Goal: Complete application form: Complete application form

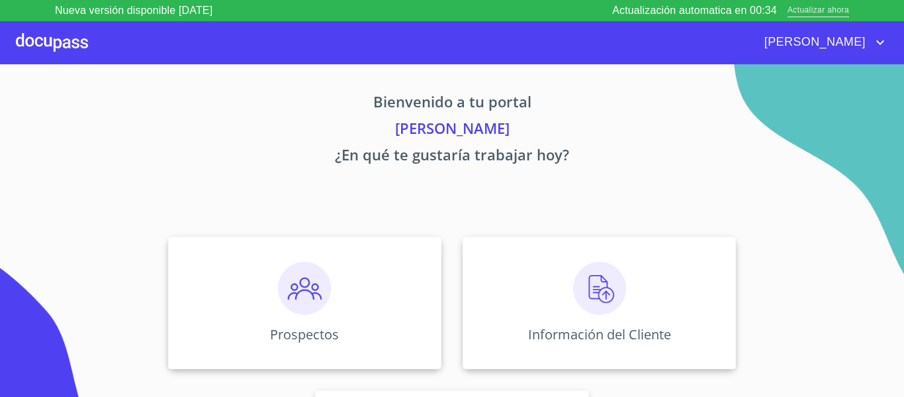
click at [830, 11] on span "Actualizar ahora" at bounding box center [819, 11] width 62 height 14
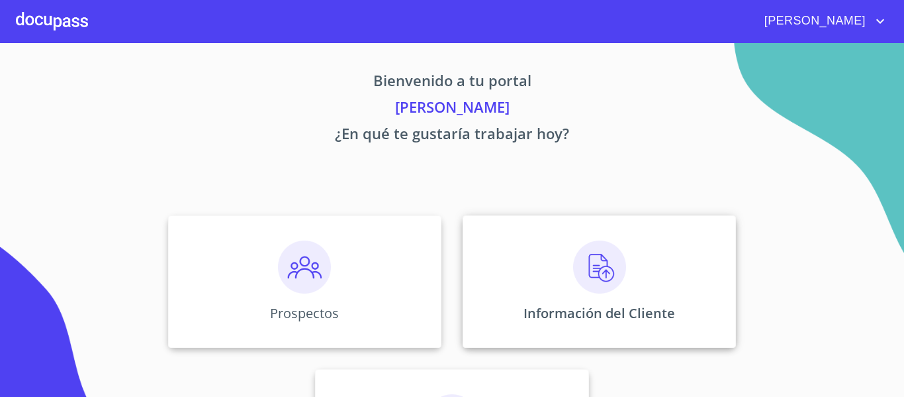
click at [595, 297] on div "Información del Cliente" at bounding box center [599, 281] width 273 height 132
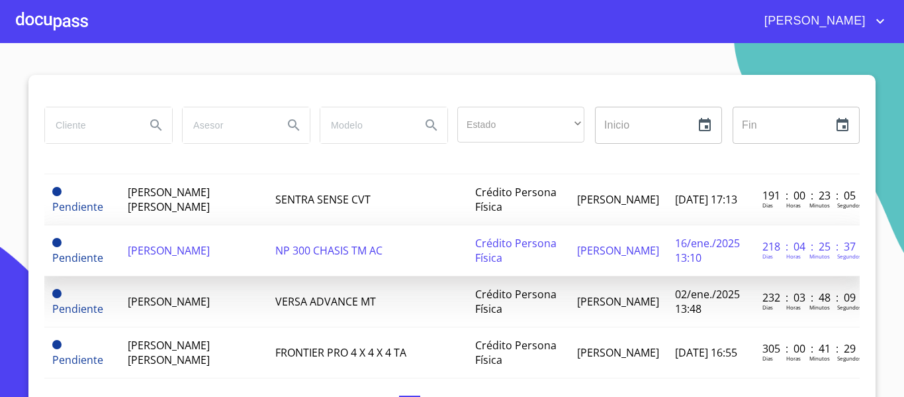
scroll to position [331, 0]
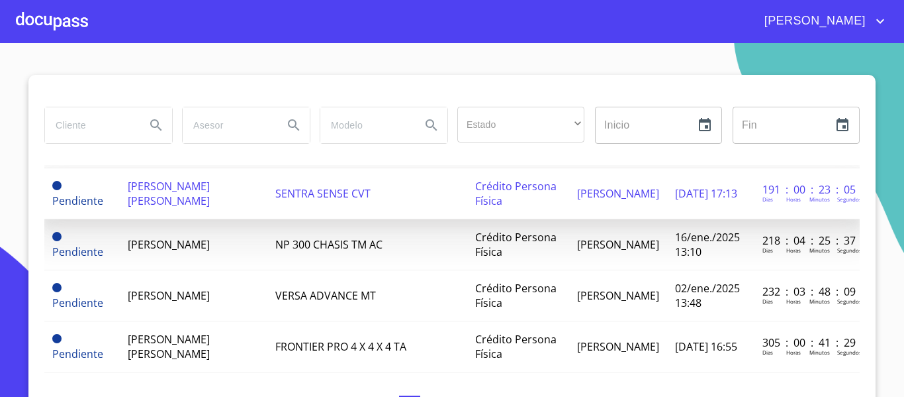
click at [181, 219] on td "[PERSON_NAME] [PERSON_NAME]" at bounding box center [194, 193] width 148 height 51
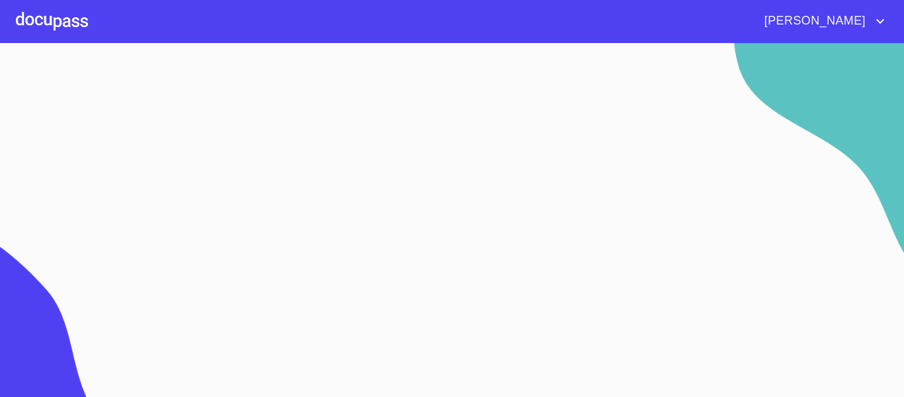
click at [68, 18] on div at bounding box center [52, 21] width 72 height 42
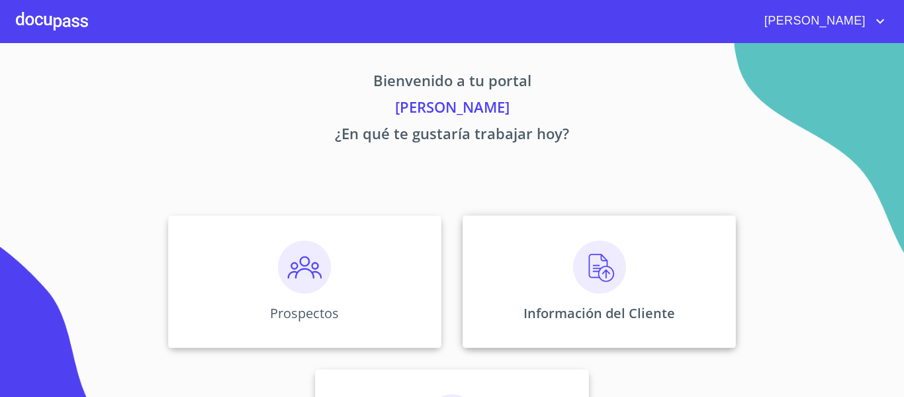
click at [577, 287] on img at bounding box center [599, 266] width 53 height 53
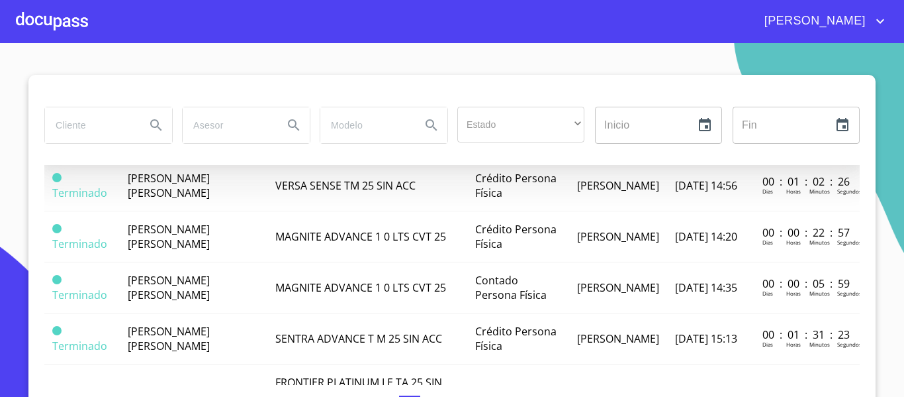
scroll to position [993, 0]
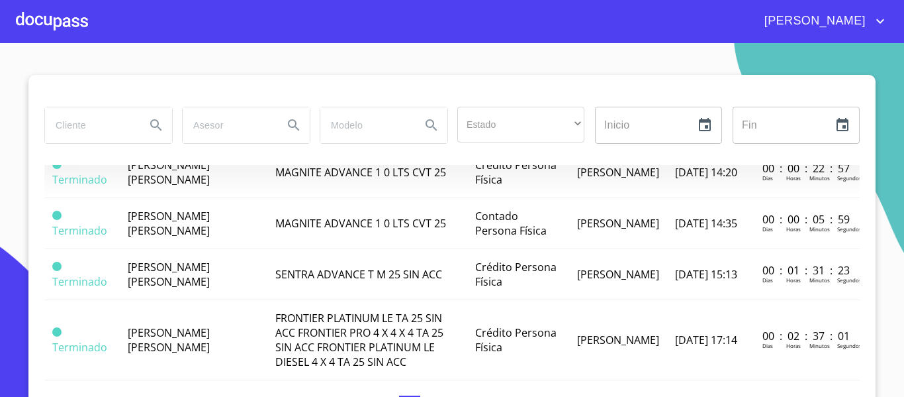
click at [144, 136] on span "[PERSON_NAME] [PERSON_NAME]" at bounding box center [169, 121] width 82 height 29
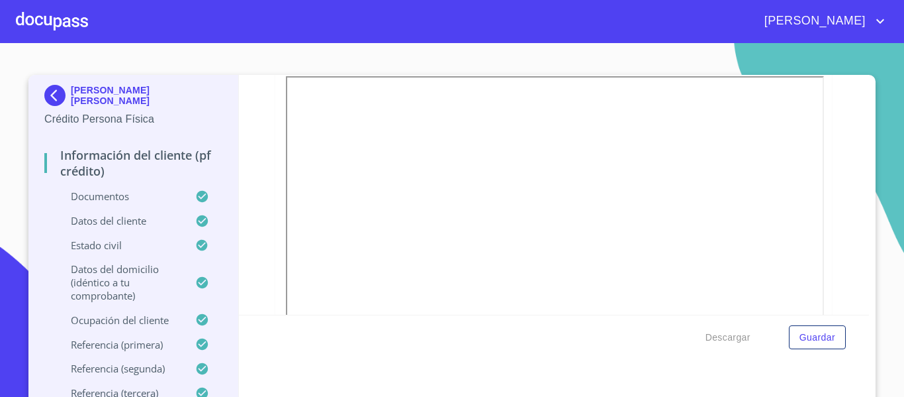
scroll to position [1324, 0]
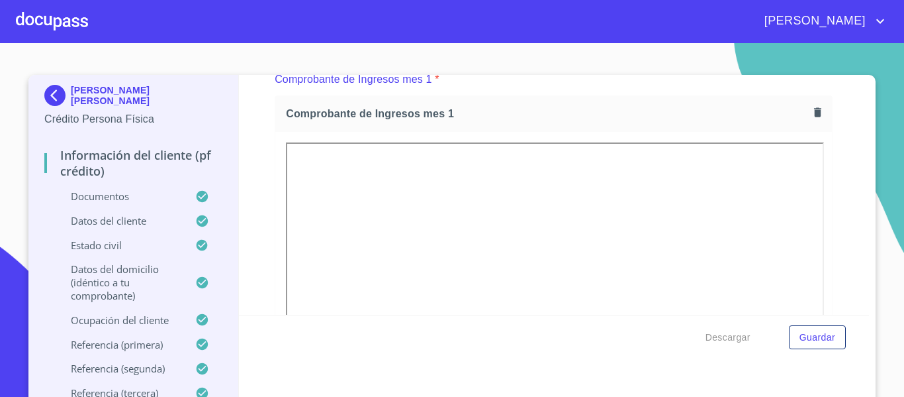
click at [800, 131] on div "Comprobante de Ingresos mes 1" at bounding box center [553, 113] width 557 height 35
click at [814, 117] on icon "button" at bounding box center [817, 111] width 7 height 9
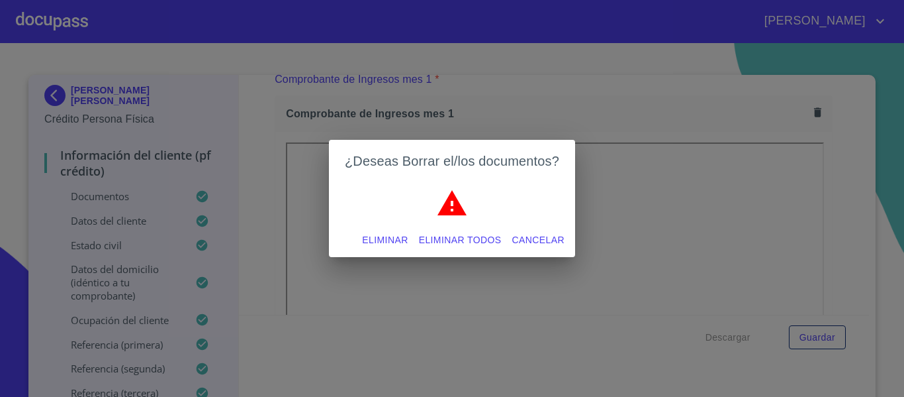
click at [473, 235] on span "Eliminar todos" at bounding box center [460, 240] width 83 height 17
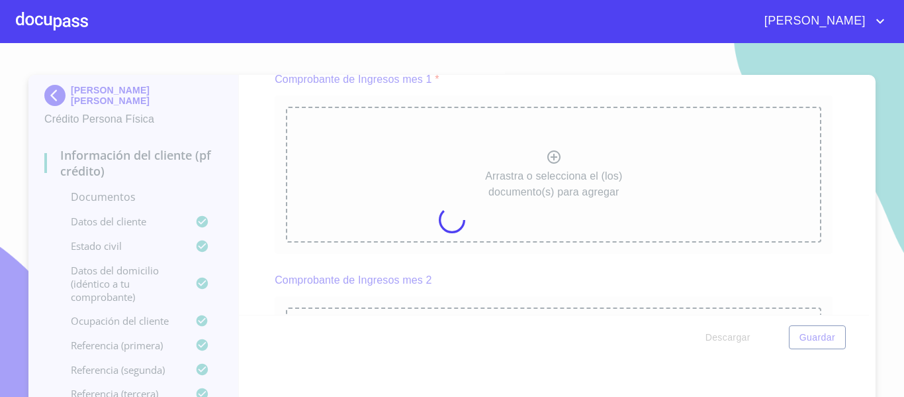
click at [572, 194] on div at bounding box center [452, 220] width 904 height 354
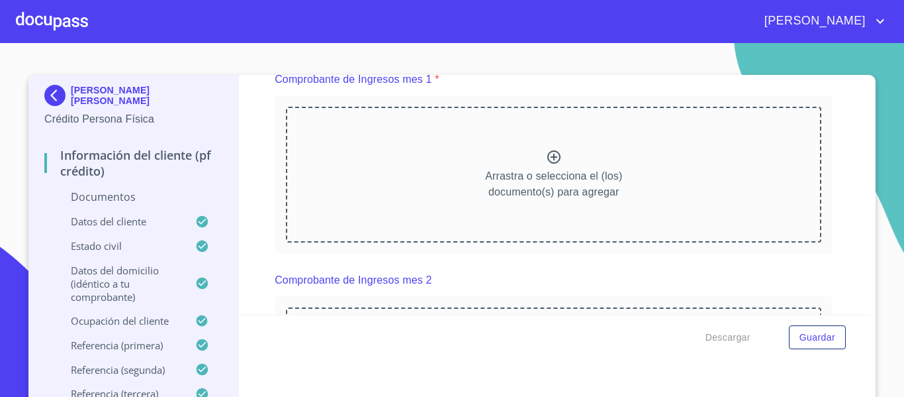
click at [565, 188] on p "Arrastra o selecciona el (los) documento(s) para agregar" at bounding box center [553, 184] width 137 height 32
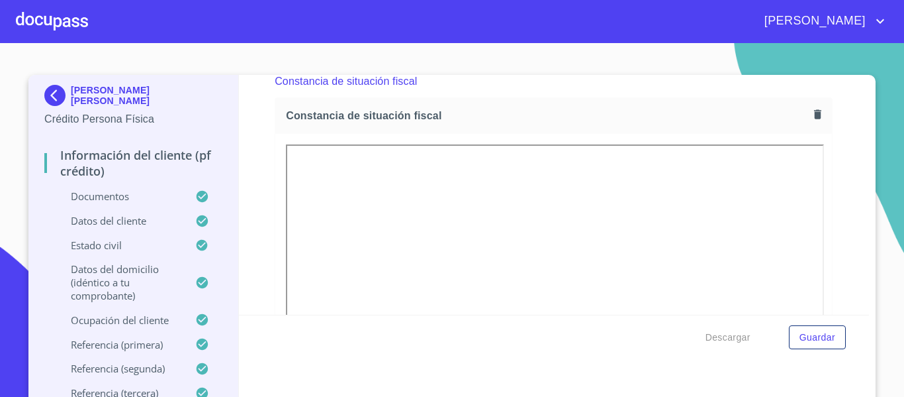
scroll to position [2847, 0]
click at [812, 121] on icon "button" at bounding box center [818, 115] width 13 height 13
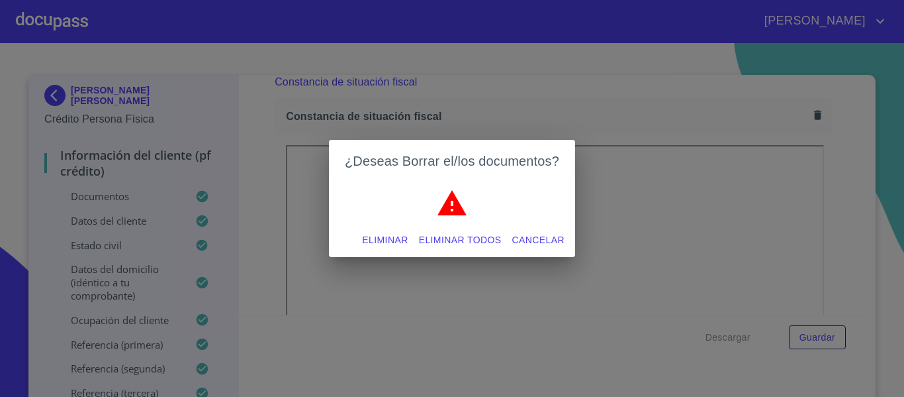
click at [472, 239] on span "Eliminar todos" at bounding box center [460, 240] width 83 height 17
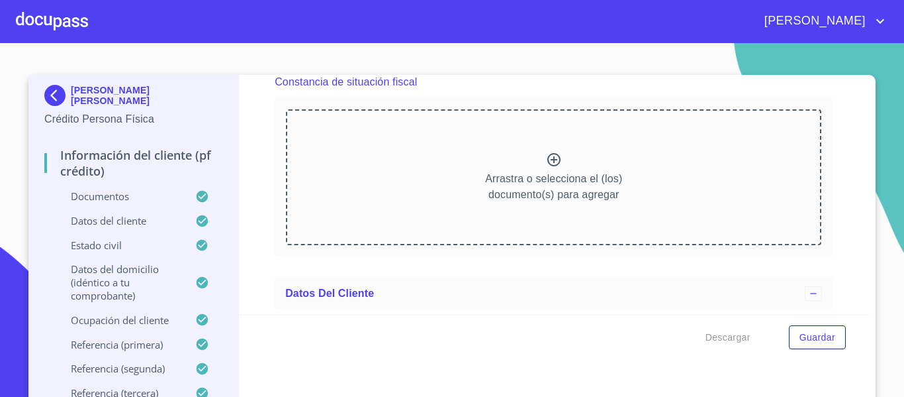
click at [491, 193] on p "Arrastra o selecciona el (los) documento(s) para agregar" at bounding box center [553, 187] width 137 height 32
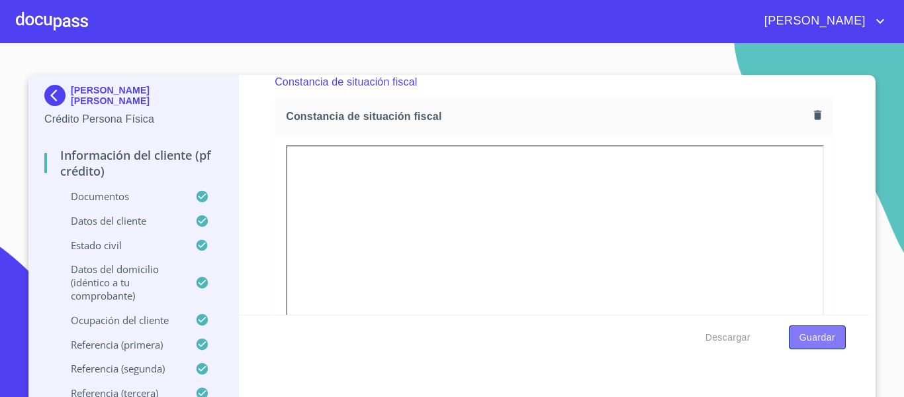
click at [833, 336] on button "Guardar" at bounding box center [817, 337] width 57 height 24
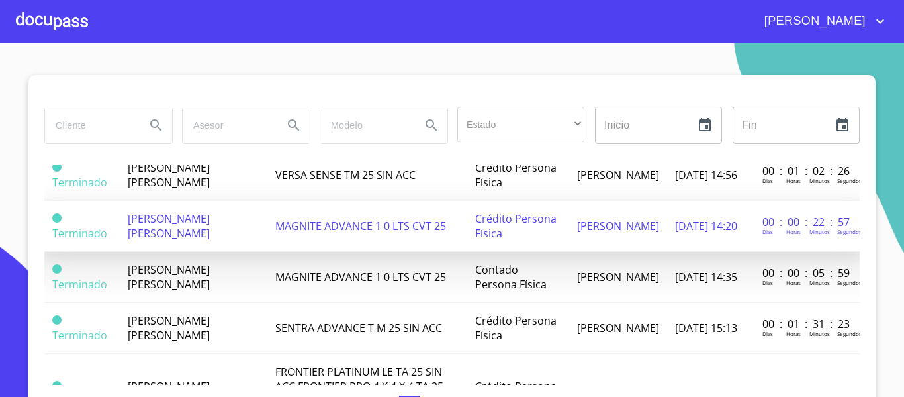
scroll to position [1059, 0]
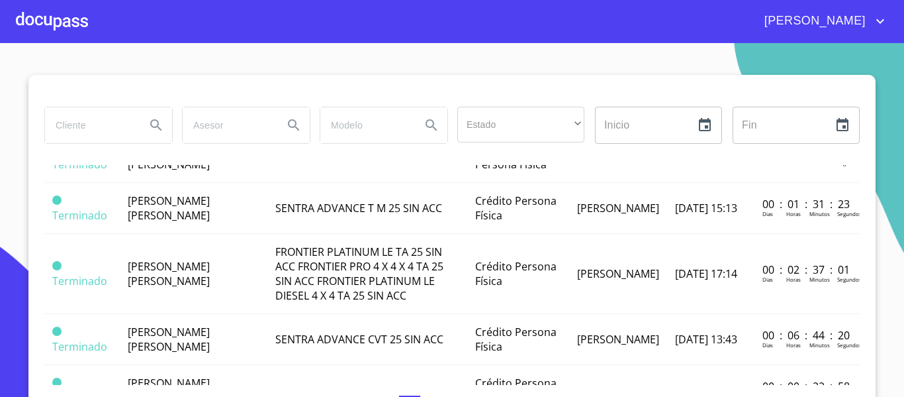
click at [181, 70] on span "[PERSON_NAME] [PERSON_NAME]" at bounding box center [169, 54] width 82 height 29
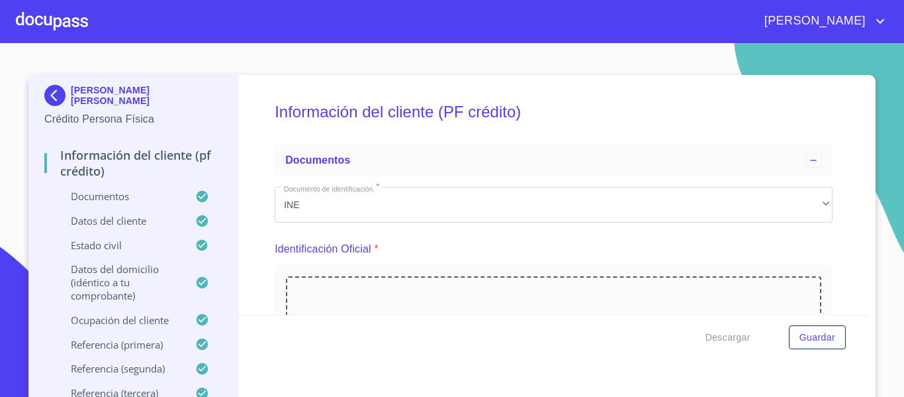
click at [23, 17] on div at bounding box center [52, 21] width 72 height 42
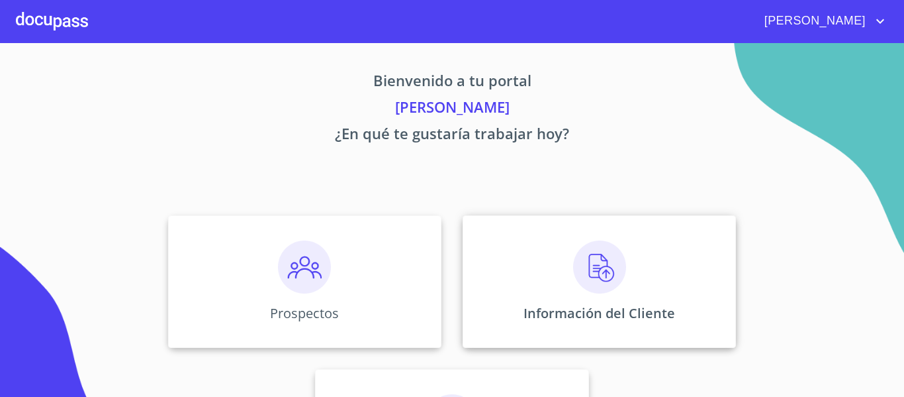
scroll to position [115, 0]
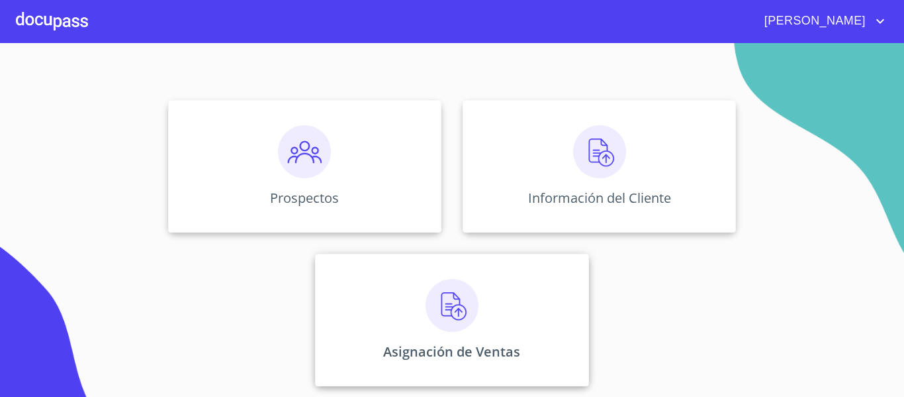
click at [470, 316] on img at bounding box center [452, 305] width 53 height 53
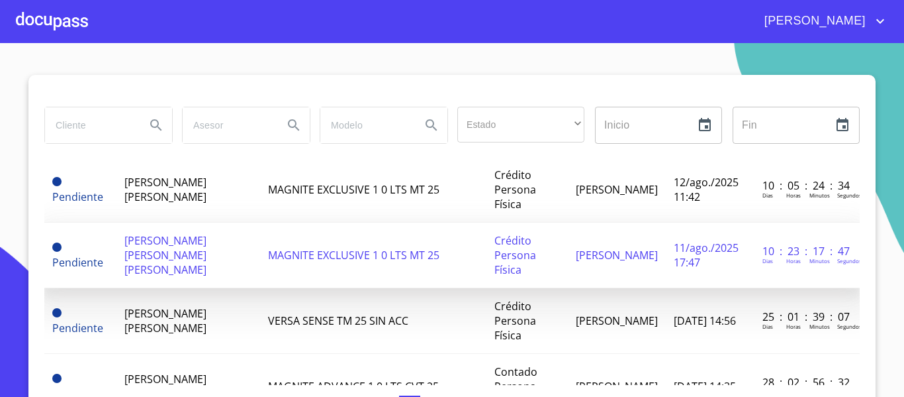
scroll to position [132, 0]
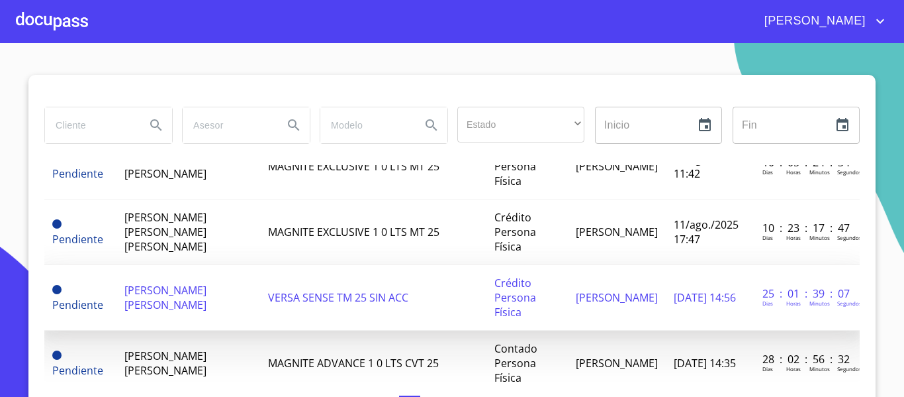
click at [199, 308] on span "[PERSON_NAME] [PERSON_NAME]" at bounding box center [165, 297] width 82 height 29
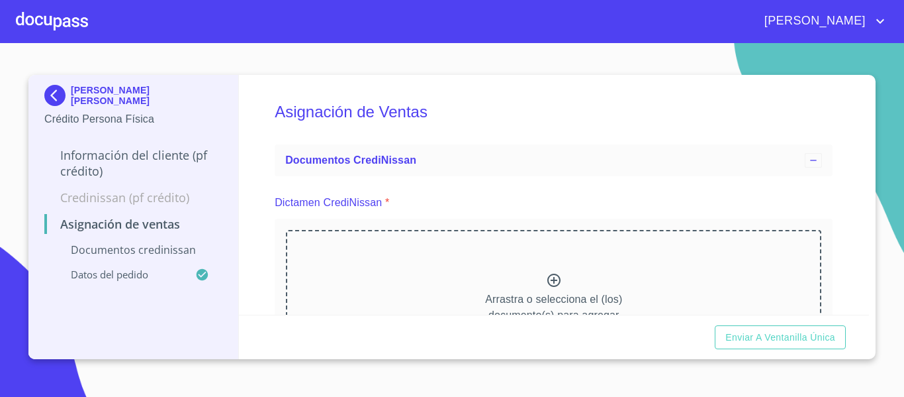
scroll to position [132, 0]
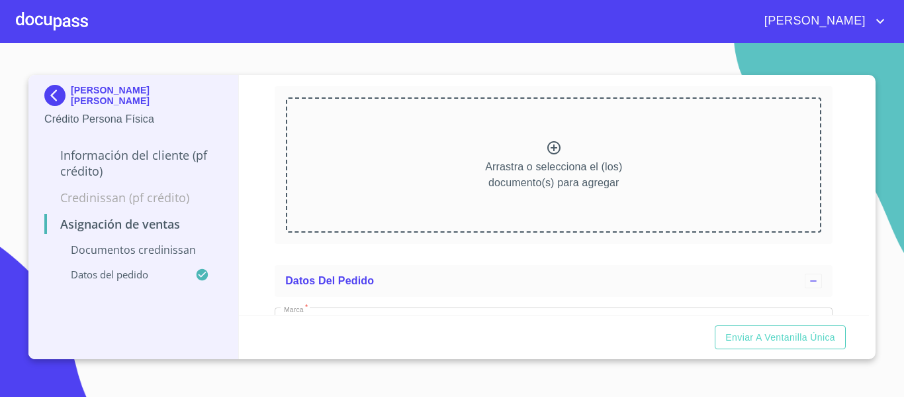
click at [493, 142] on div "Arrastra o selecciona el (los) documento(s) para agregar" at bounding box center [554, 164] width 536 height 135
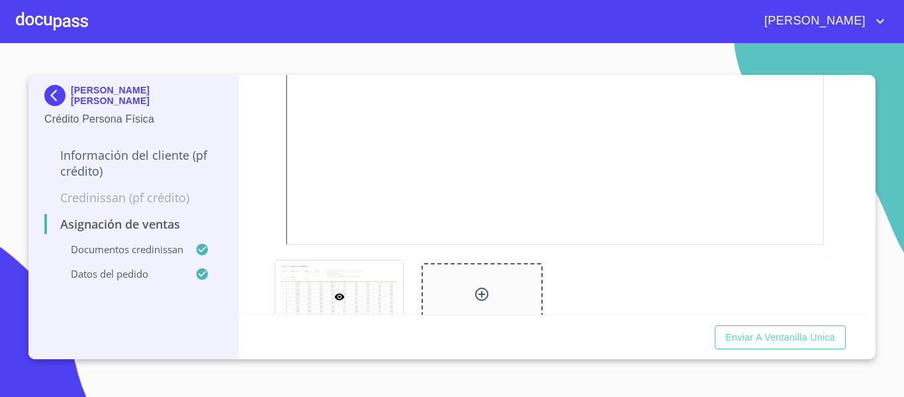
scroll to position [463, 0]
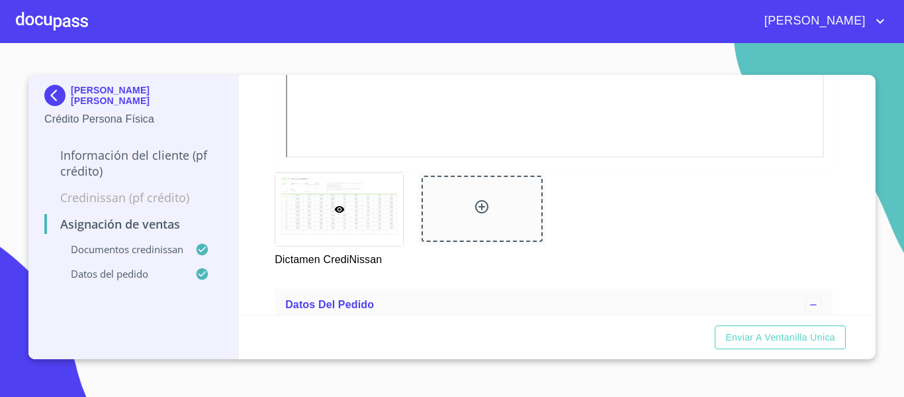
click at [493, 181] on div at bounding box center [482, 208] width 121 height 66
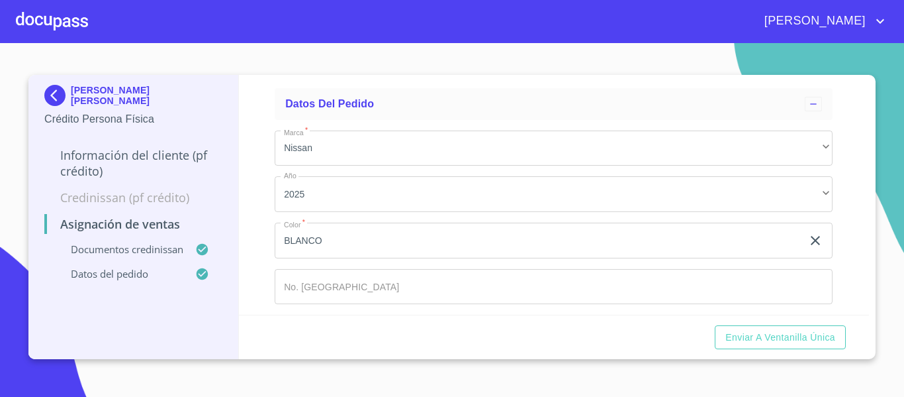
scroll to position [716, 0]
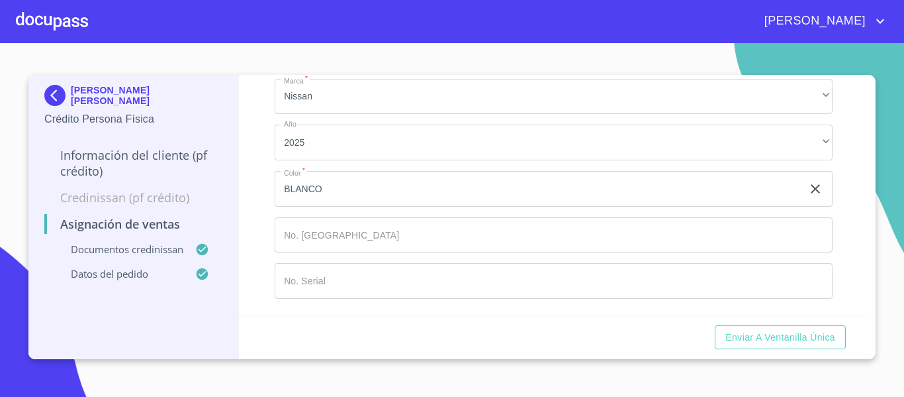
click at [365, 207] on input "Marca   *" at bounding box center [539, 189] width 528 height 36
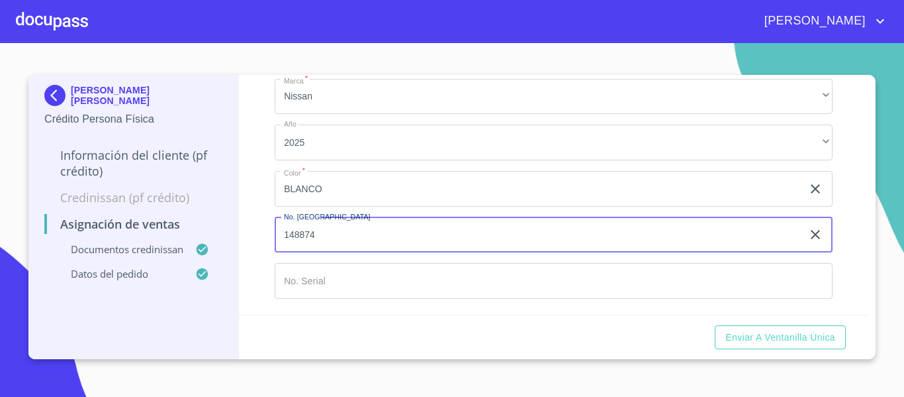
type input "148874"
click at [310, 207] on input "Marca   *" at bounding box center [539, 189] width 528 height 36
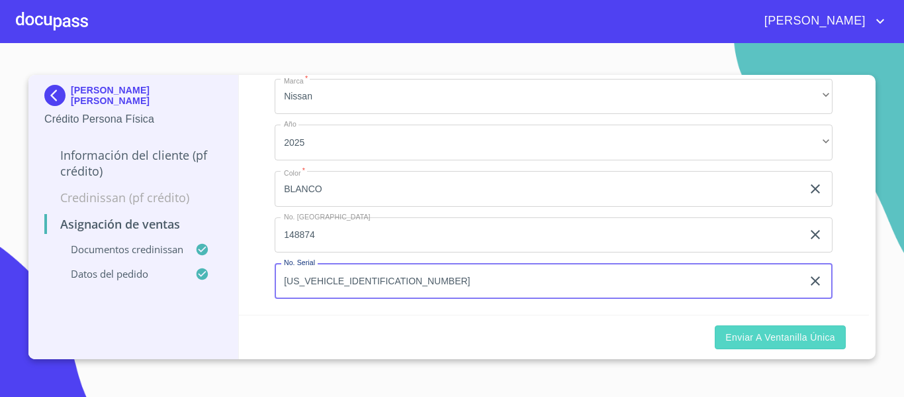
type input "[US_VEHICLE_IDENTIFICATION_NUMBER]"
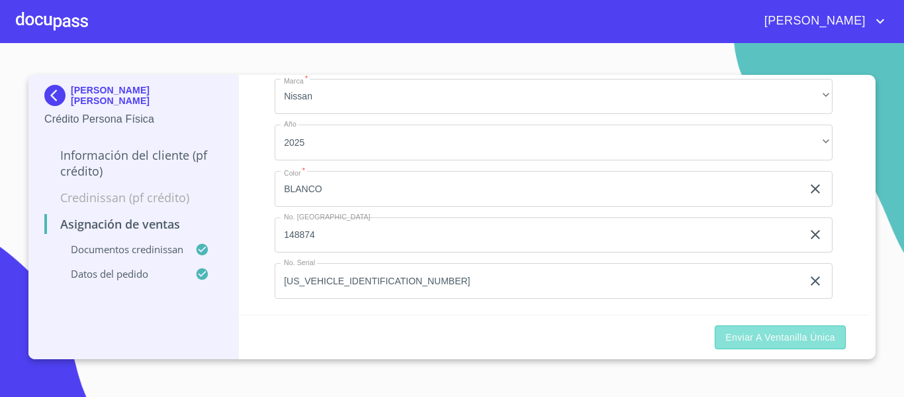
click at [798, 334] on span "Enviar a Ventanilla única" at bounding box center [781, 337] width 110 height 17
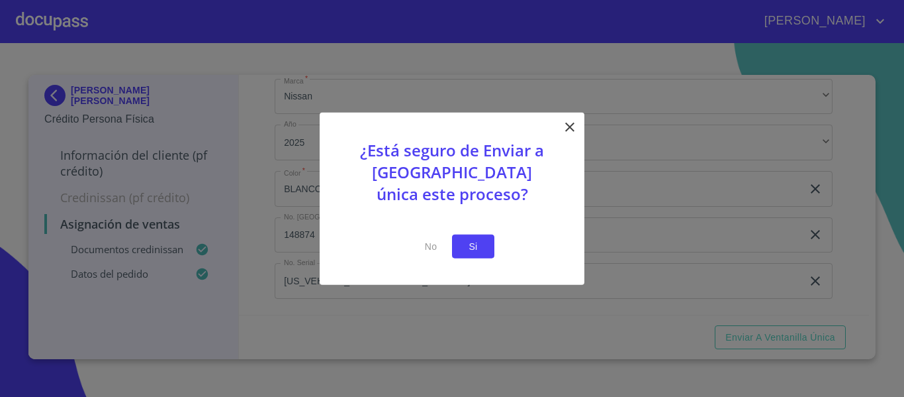
click at [476, 246] on span "Si" at bounding box center [473, 246] width 21 height 17
